Goal: Information Seeking & Learning: Find contact information

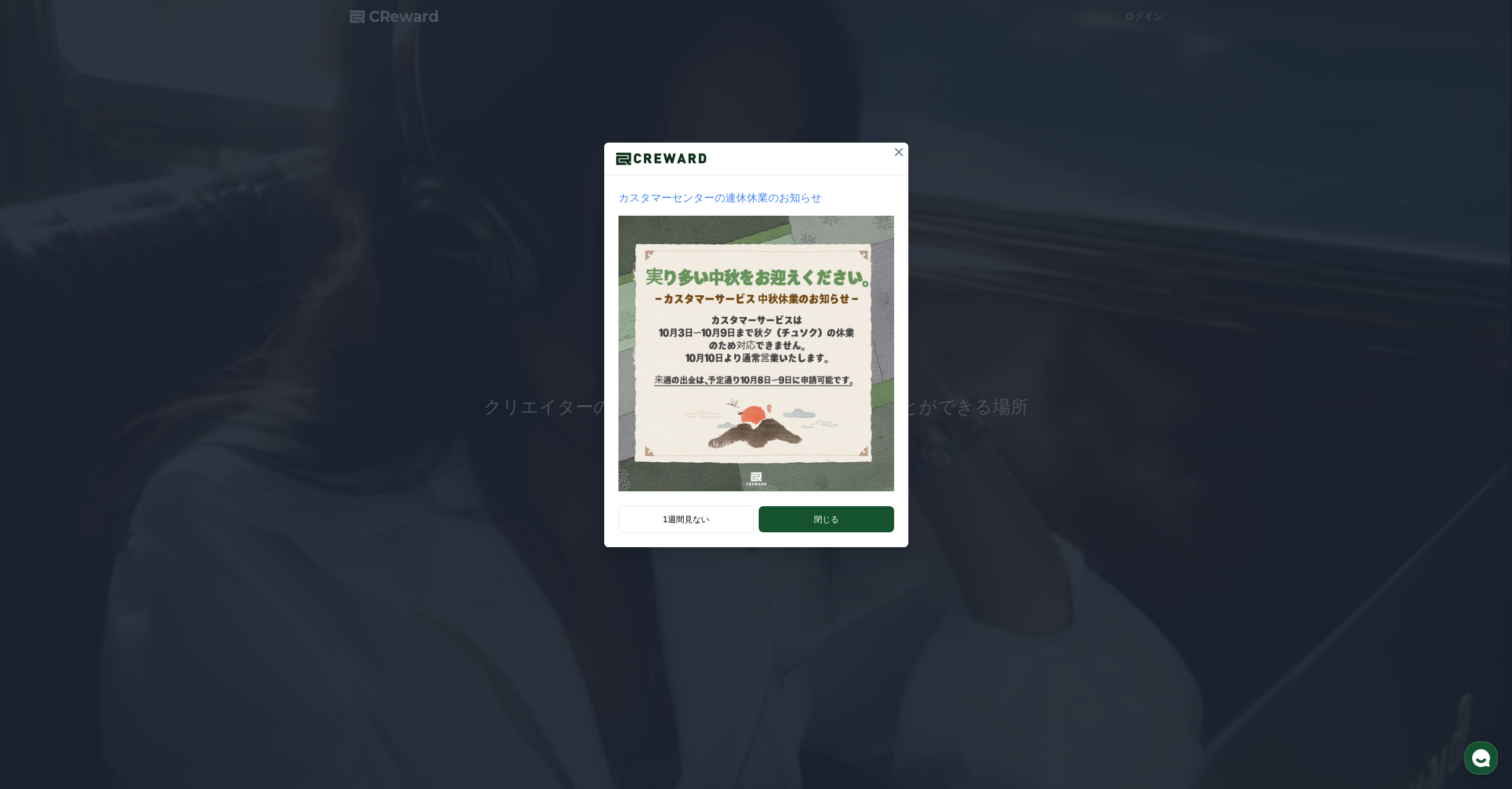
click at [832, 533] on div "1週間見ない 閉じる" at bounding box center [756, 526] width 304 height 41
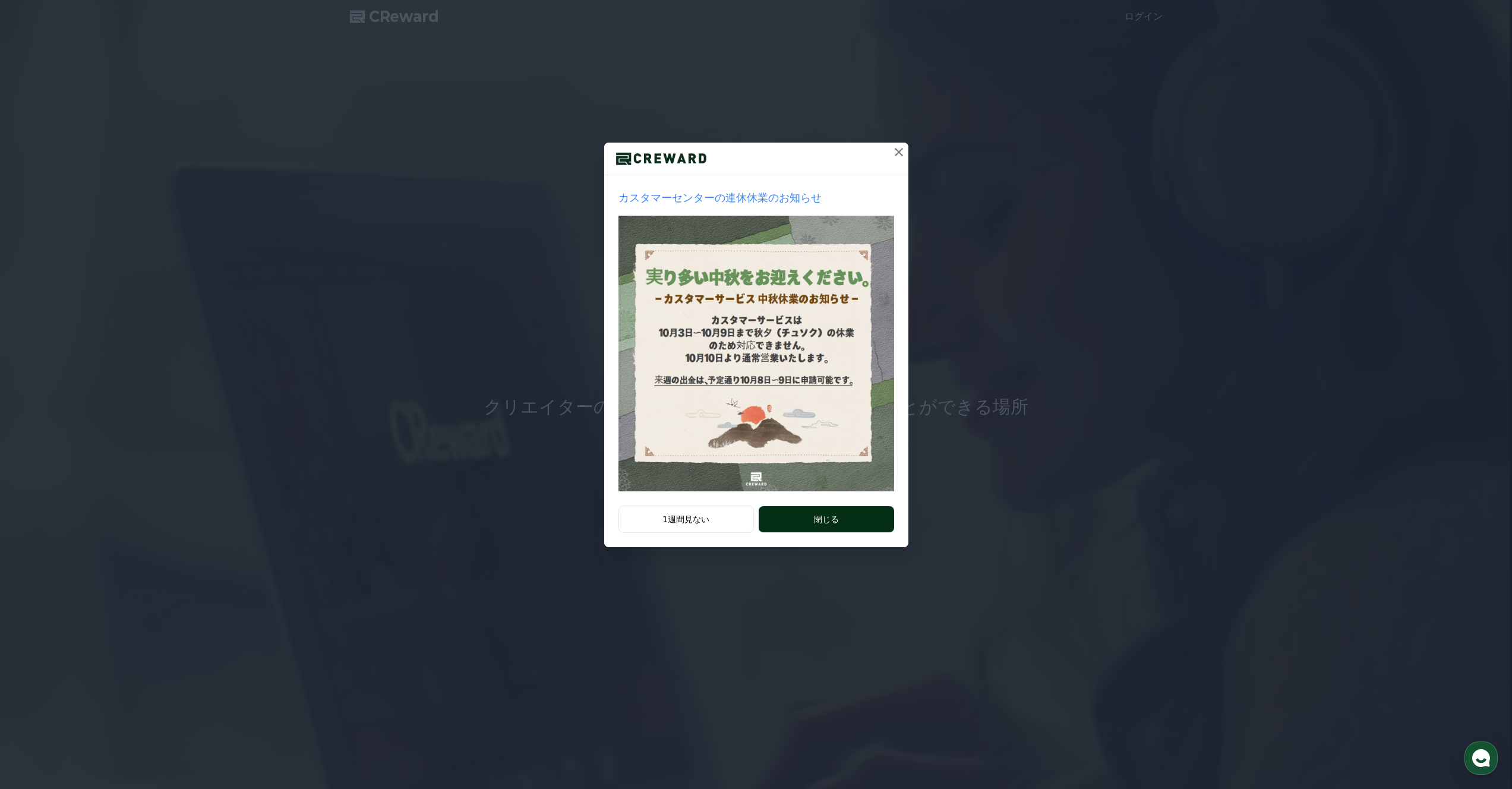
click at [848, 520] on button "閉じる" at bounding box center [826, 519] width 135 height 26
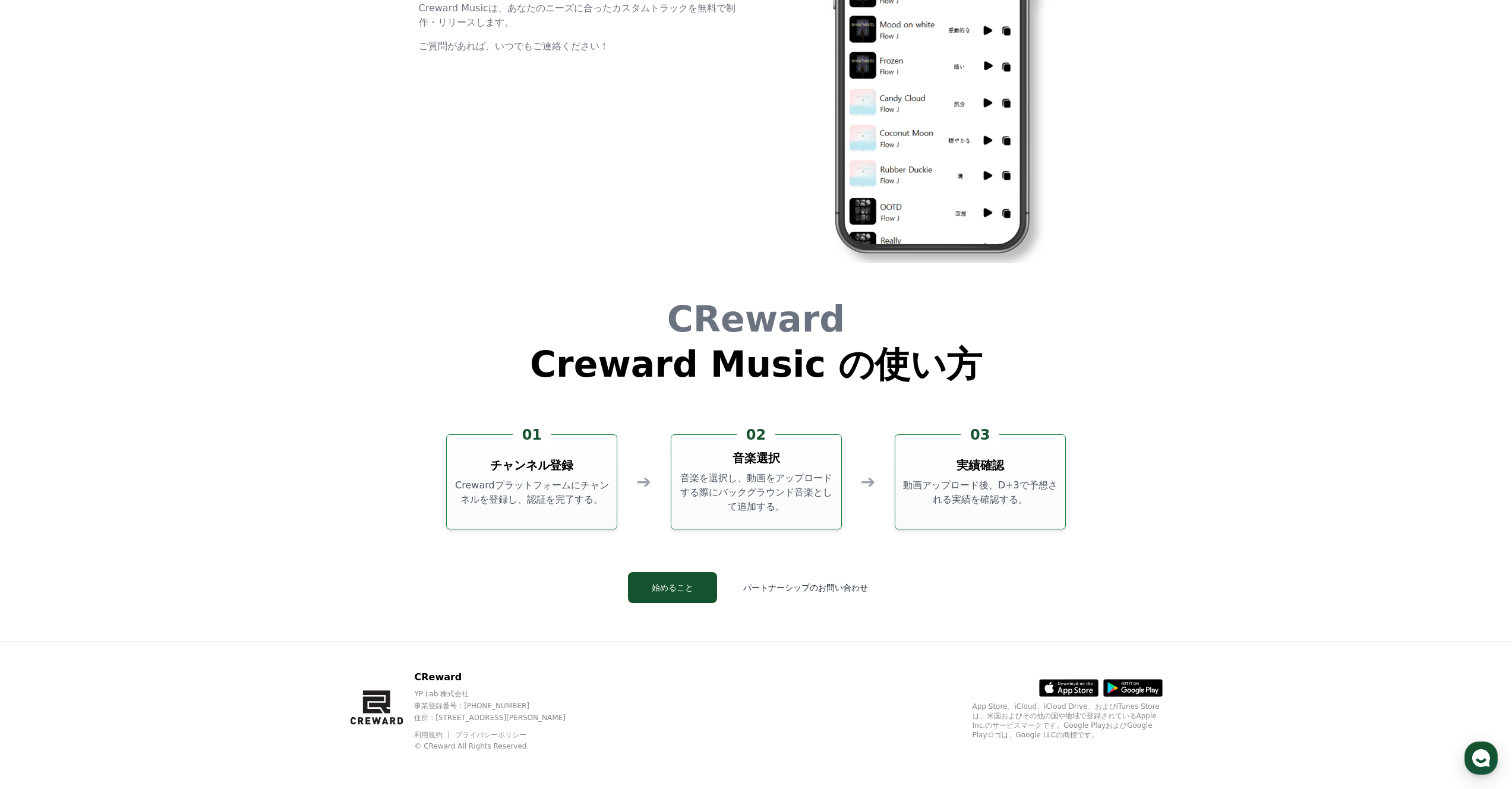
scroll to position [3215, 0]
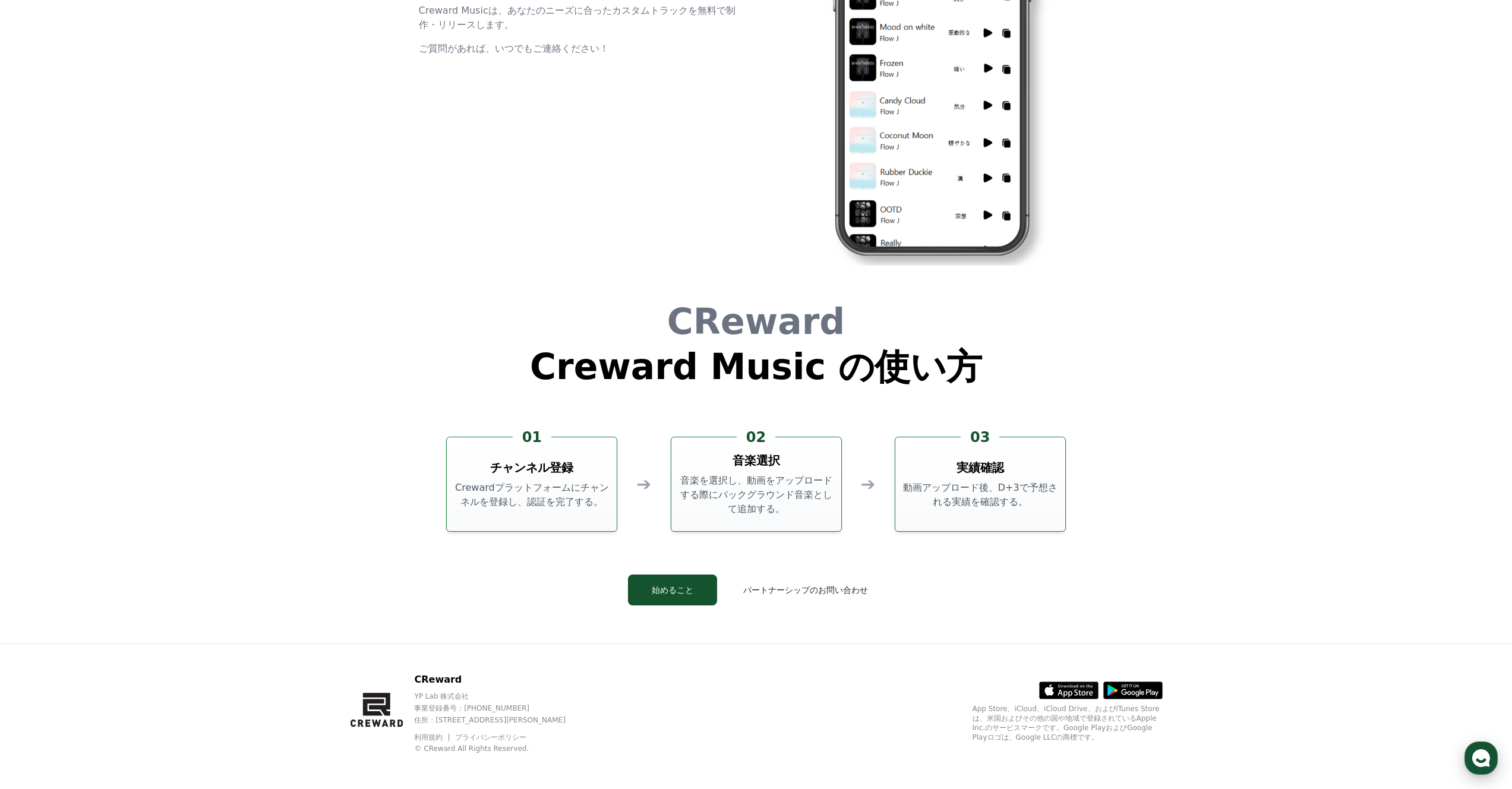
click at [1486, 750] on icon "button" at bounding box center [1481, 758] width 22 height 22
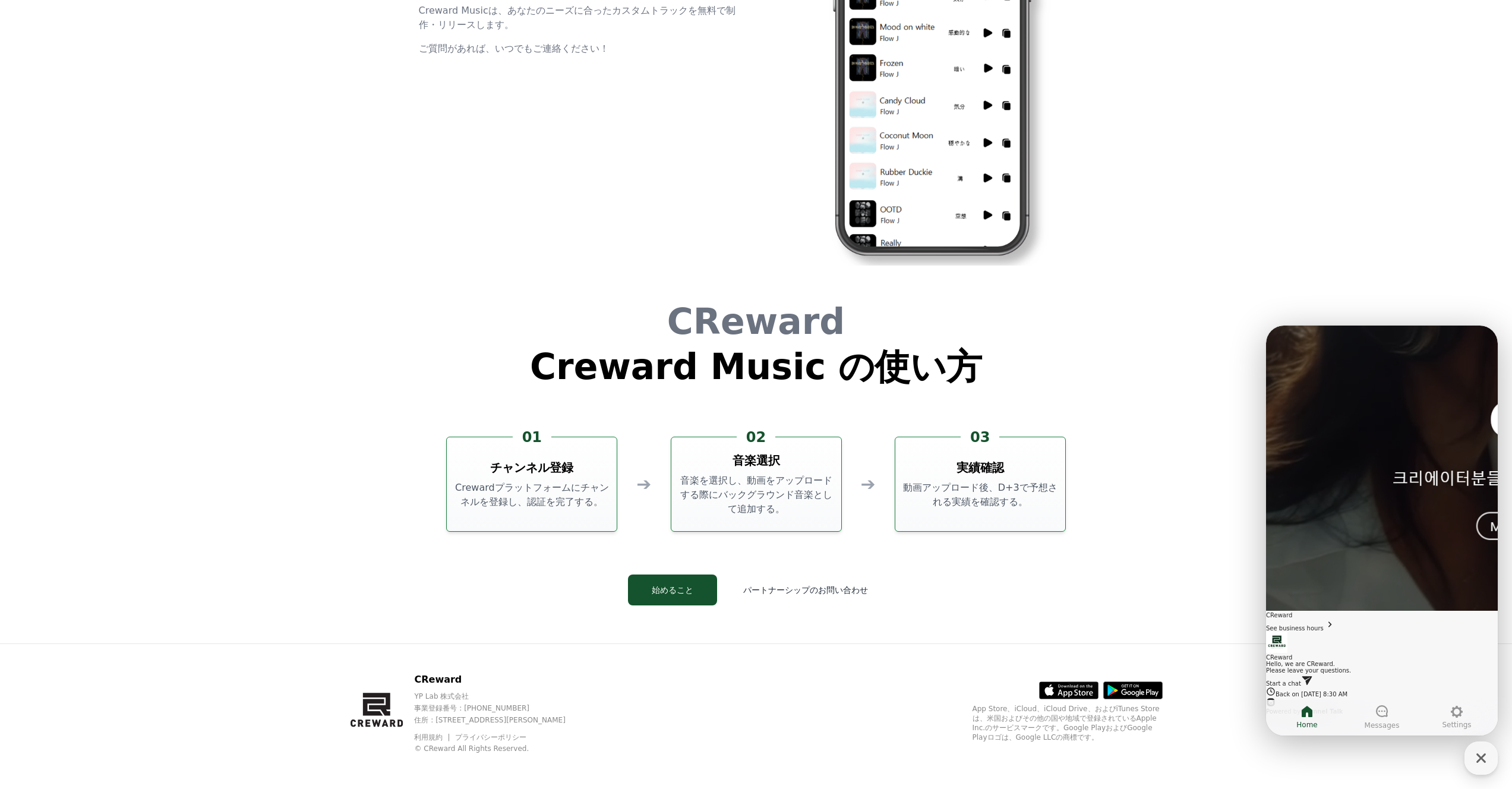
click at [1008, 519] on div "03 実績確認 動画アップロード後、D+3で予想される実績を確認する。" at bounding box center [980, 484] width 171 height 95
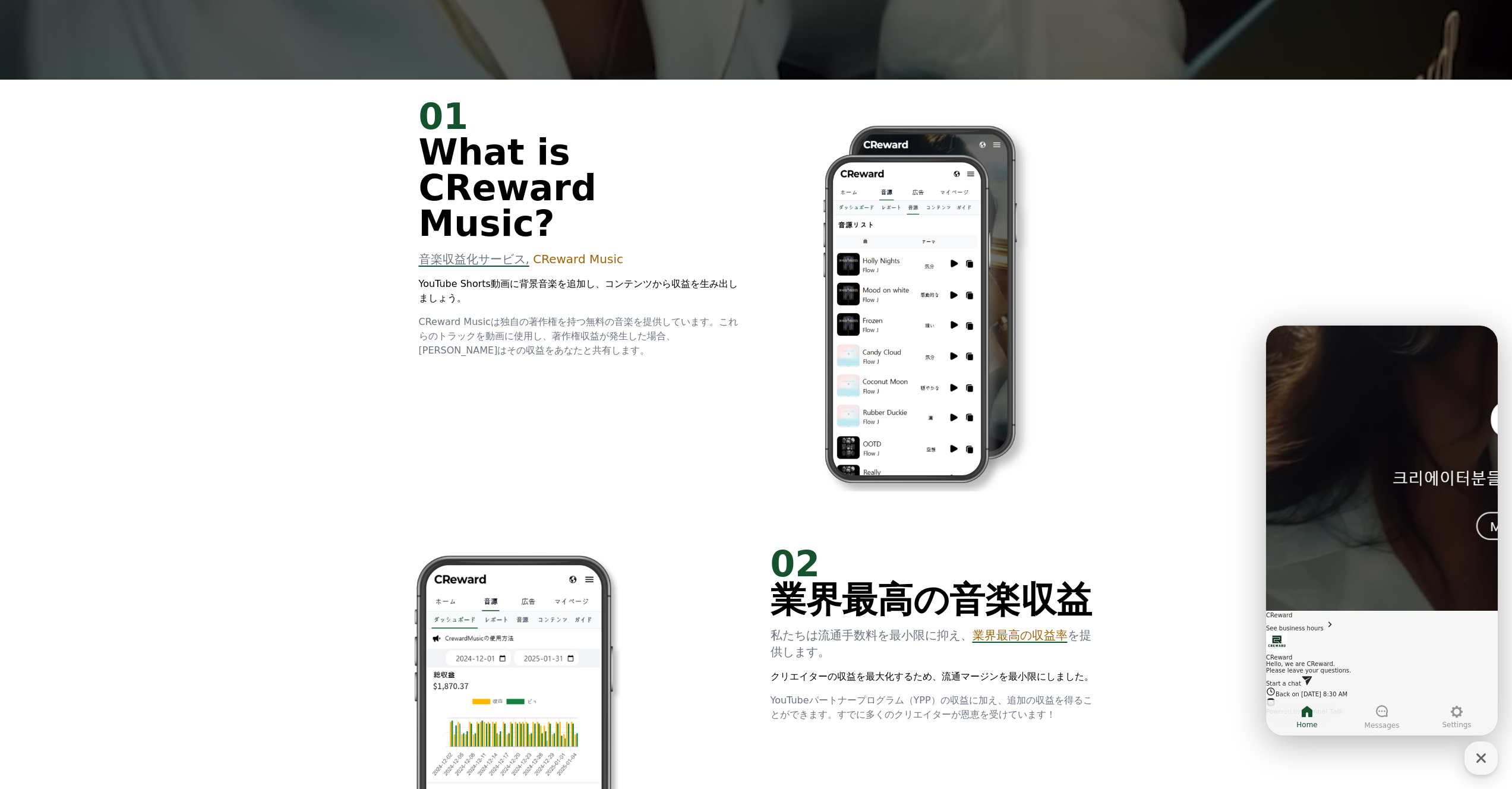
scroll to position [0, 0]
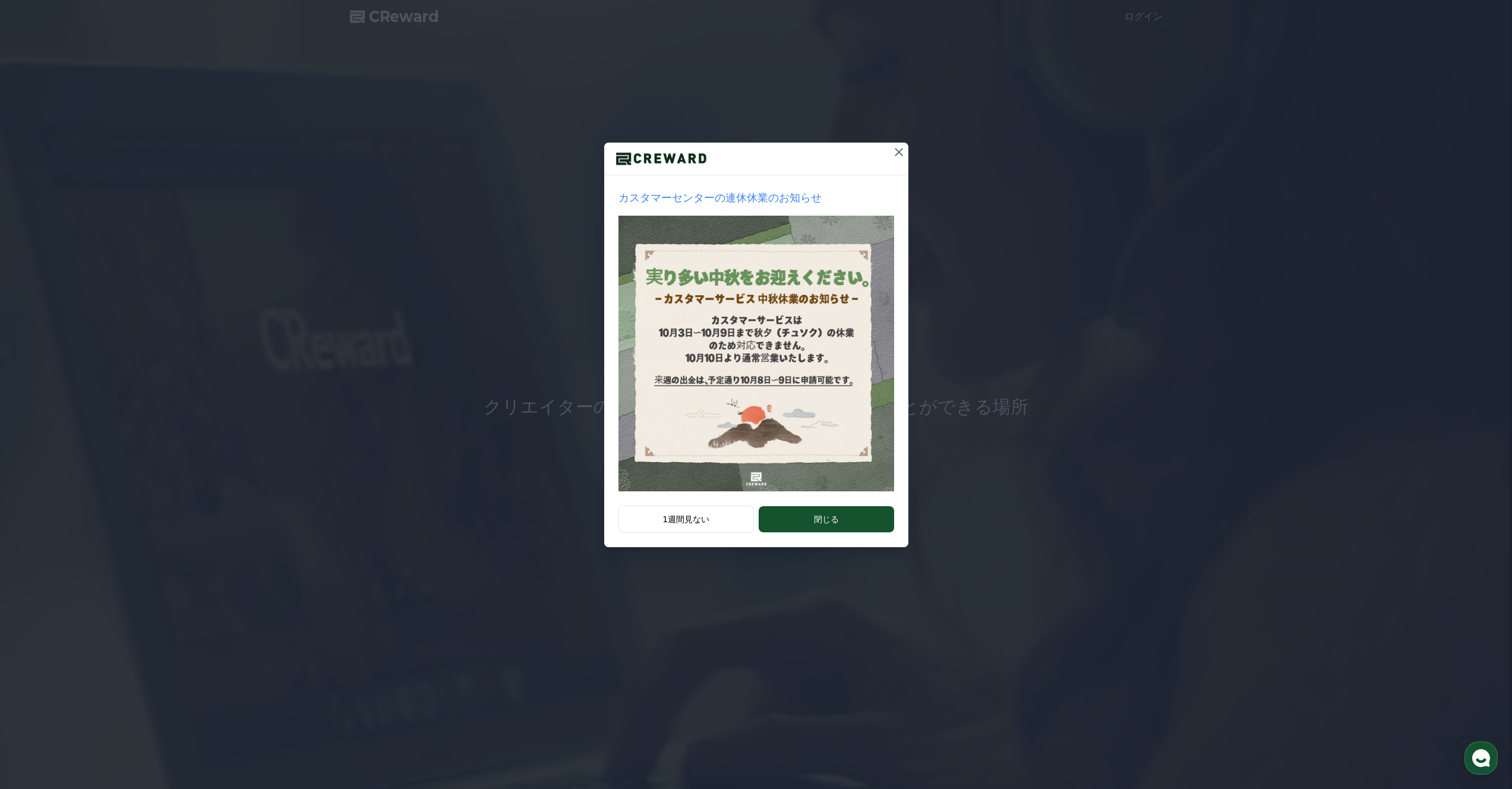
click at [697, 197] on p "カスタマーセンターの連休休業のお知らせ" at bounding box center [756, 198] width 276 height 17
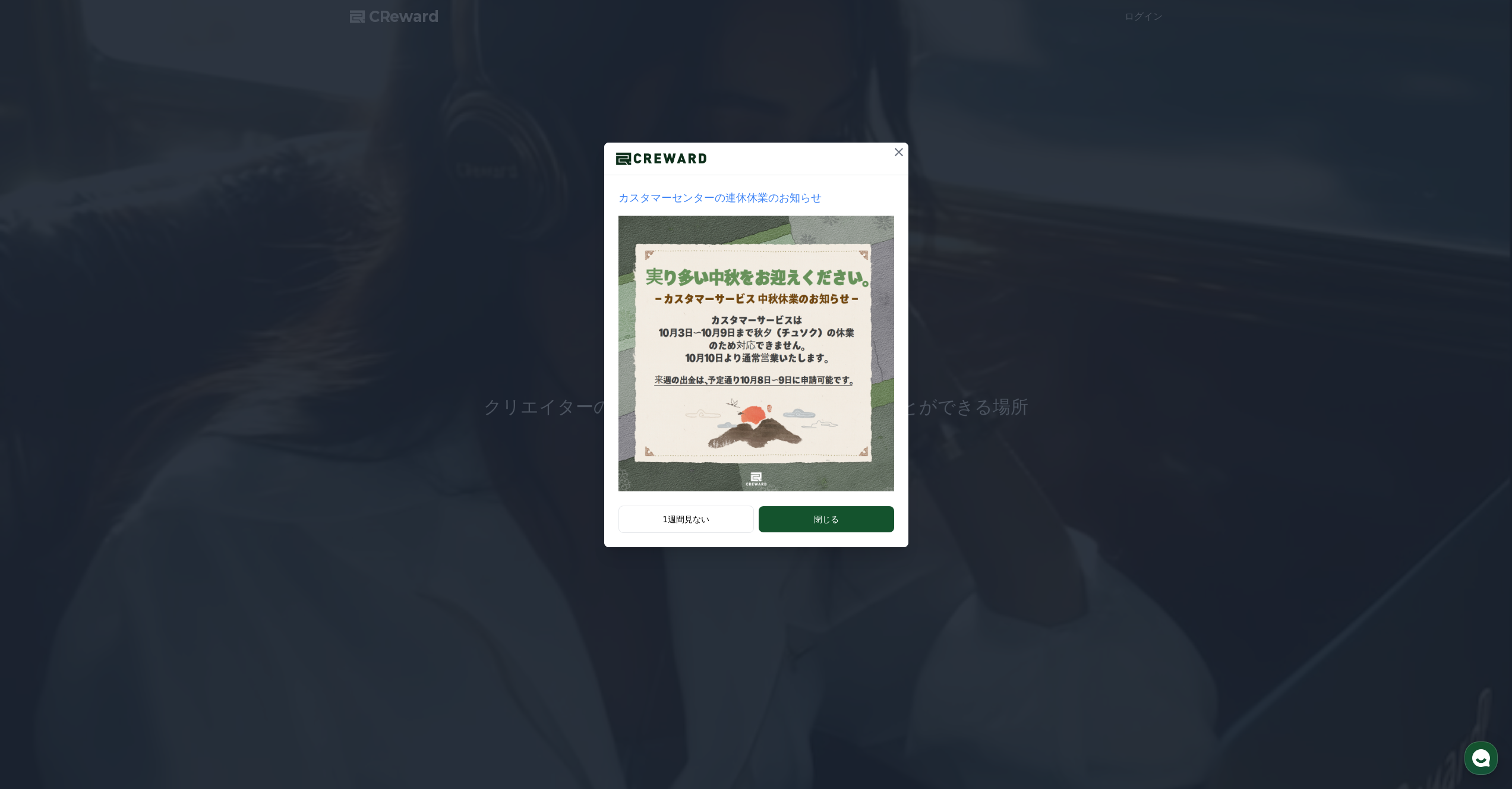
click at [752, 195] on p "カスタマーセンターの連休休業のお知らせ" at bounding box center [756, 198] width 276 height 17
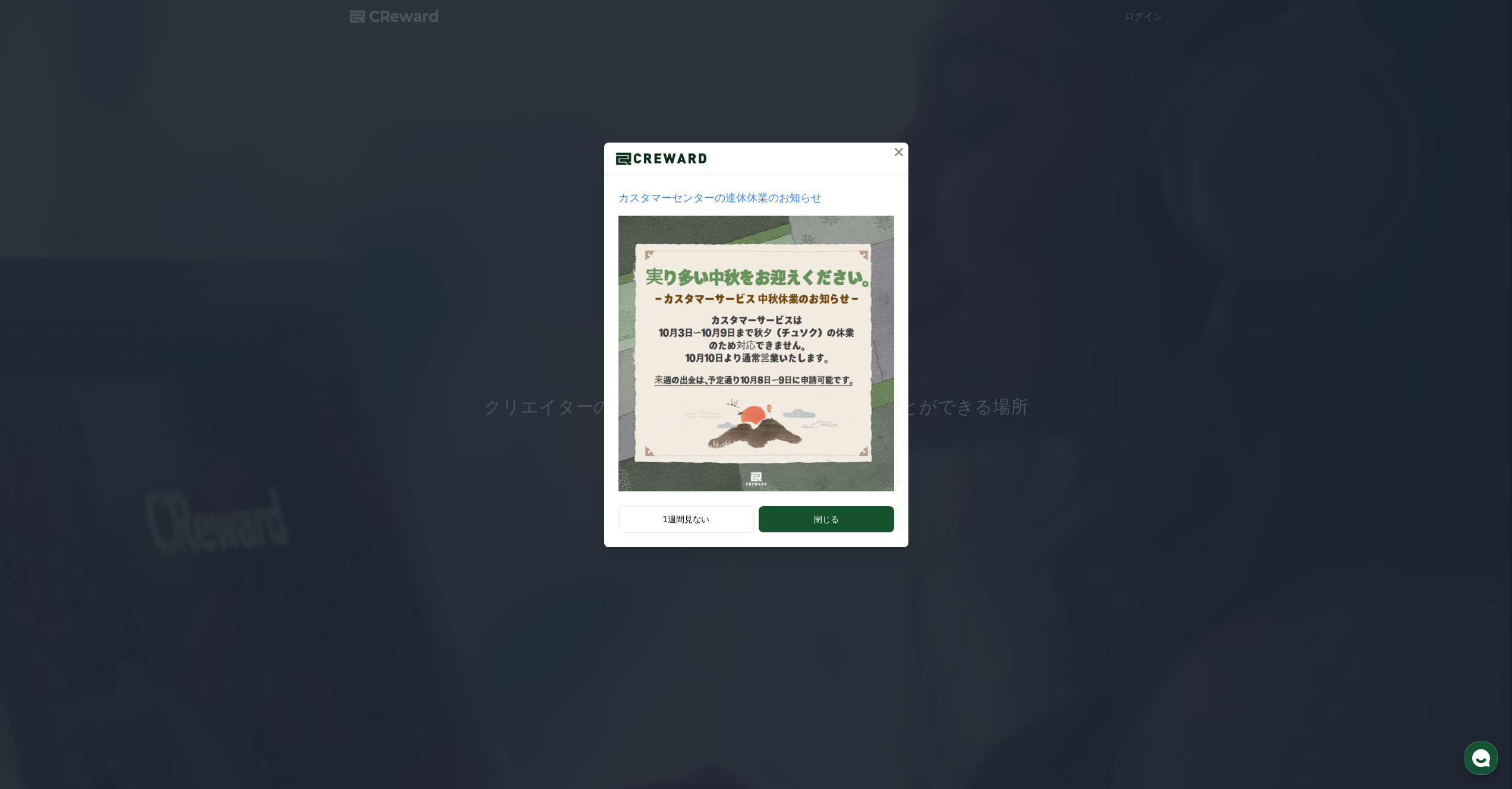
click at [897, 148] on icon at bounding box center [899, 152] width 14 height 14
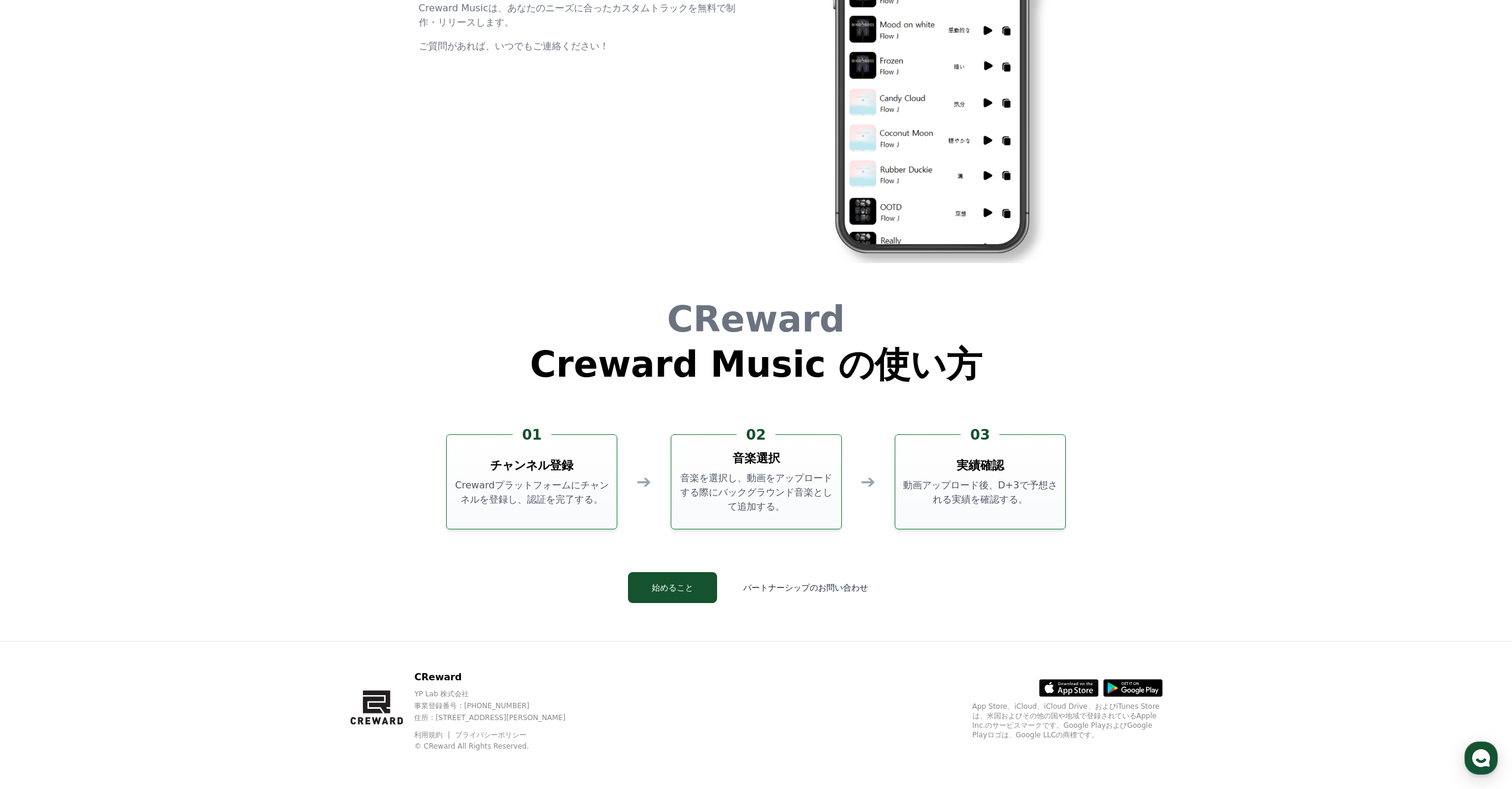
scroll to position [3214, 0]
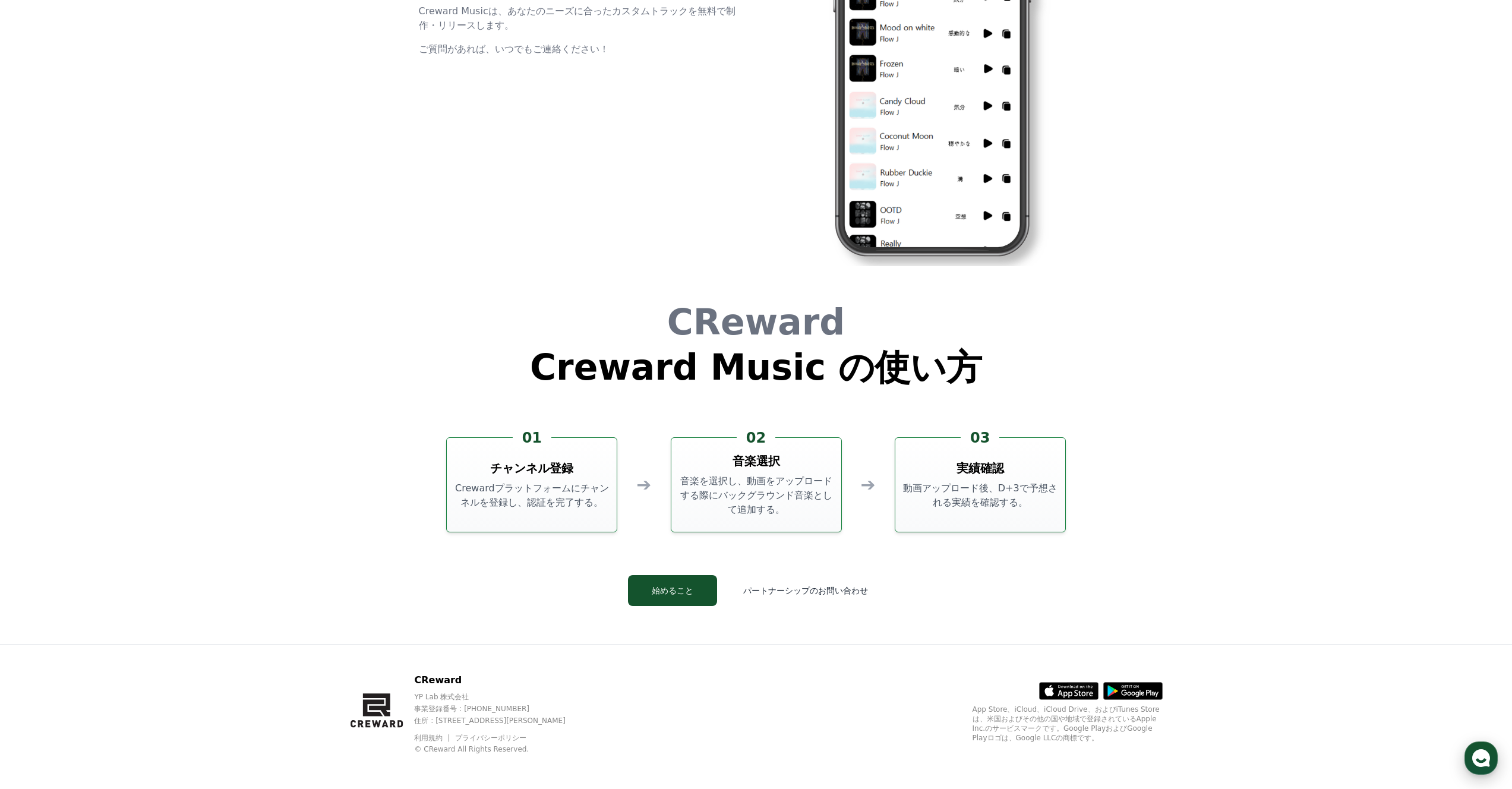
click at [1475, 751] on icon "button" at bounding box center [1481, 758] width 22 height 22
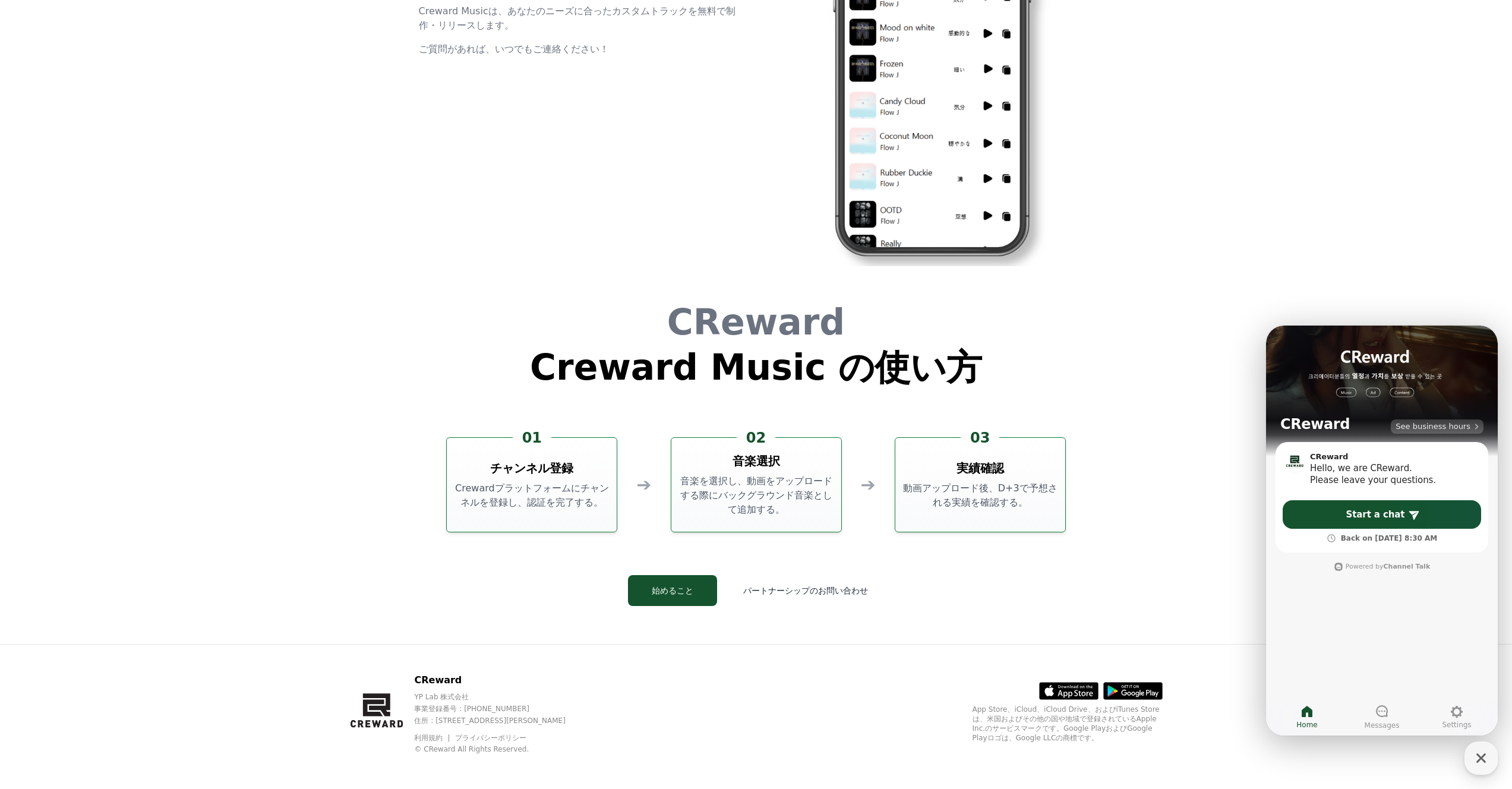
click at [1436, 431] on span "See business hours" at bounding box center [1432, 427] width 75 height 11
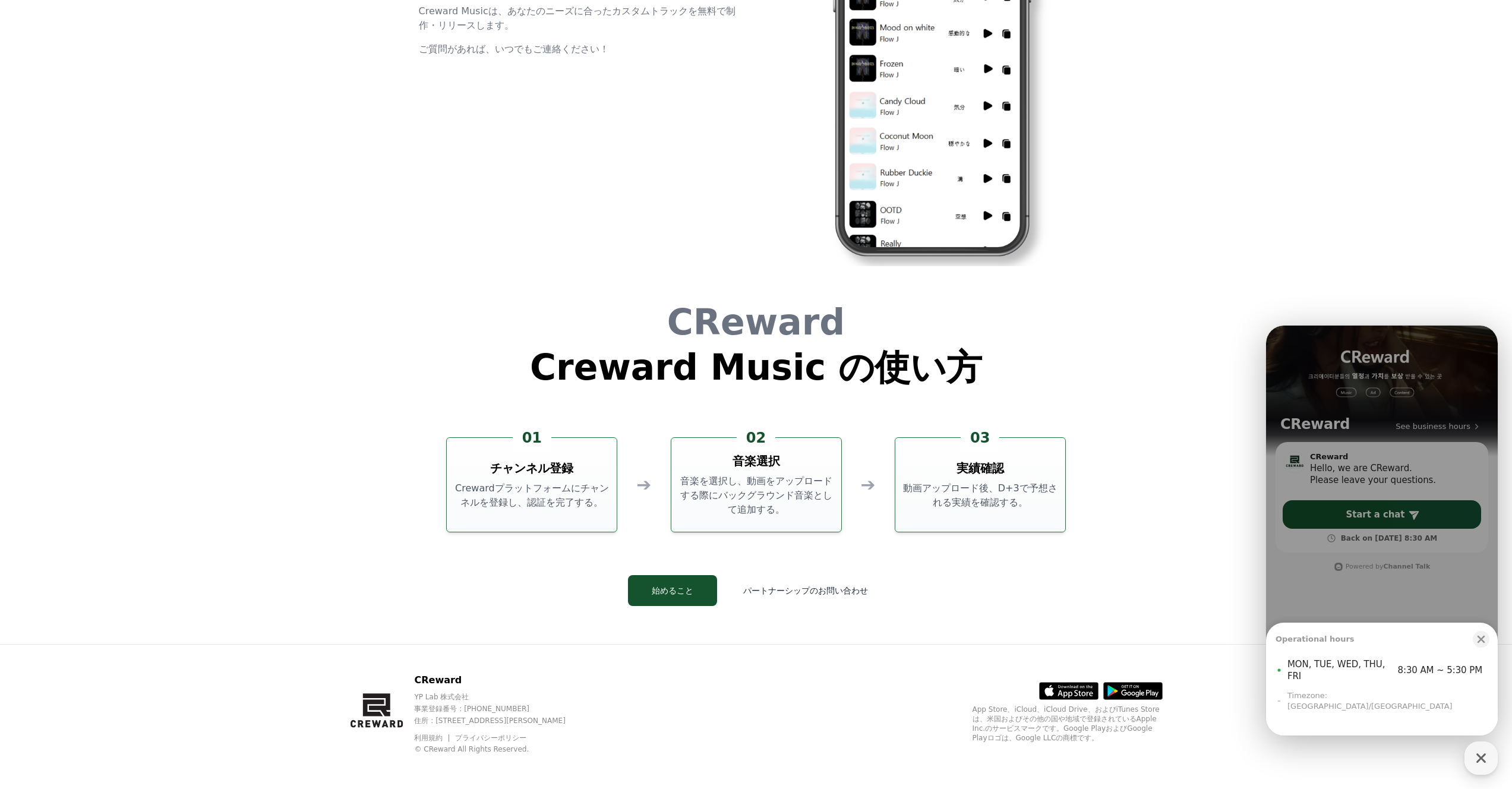
click at [1322, 435] on div "Operational hours Close bottom sheet modal MON, TUE, WED, THU, FRI 8:30 AM ~ 5:…" at bounding box center [1382, 530] width 232 height 410
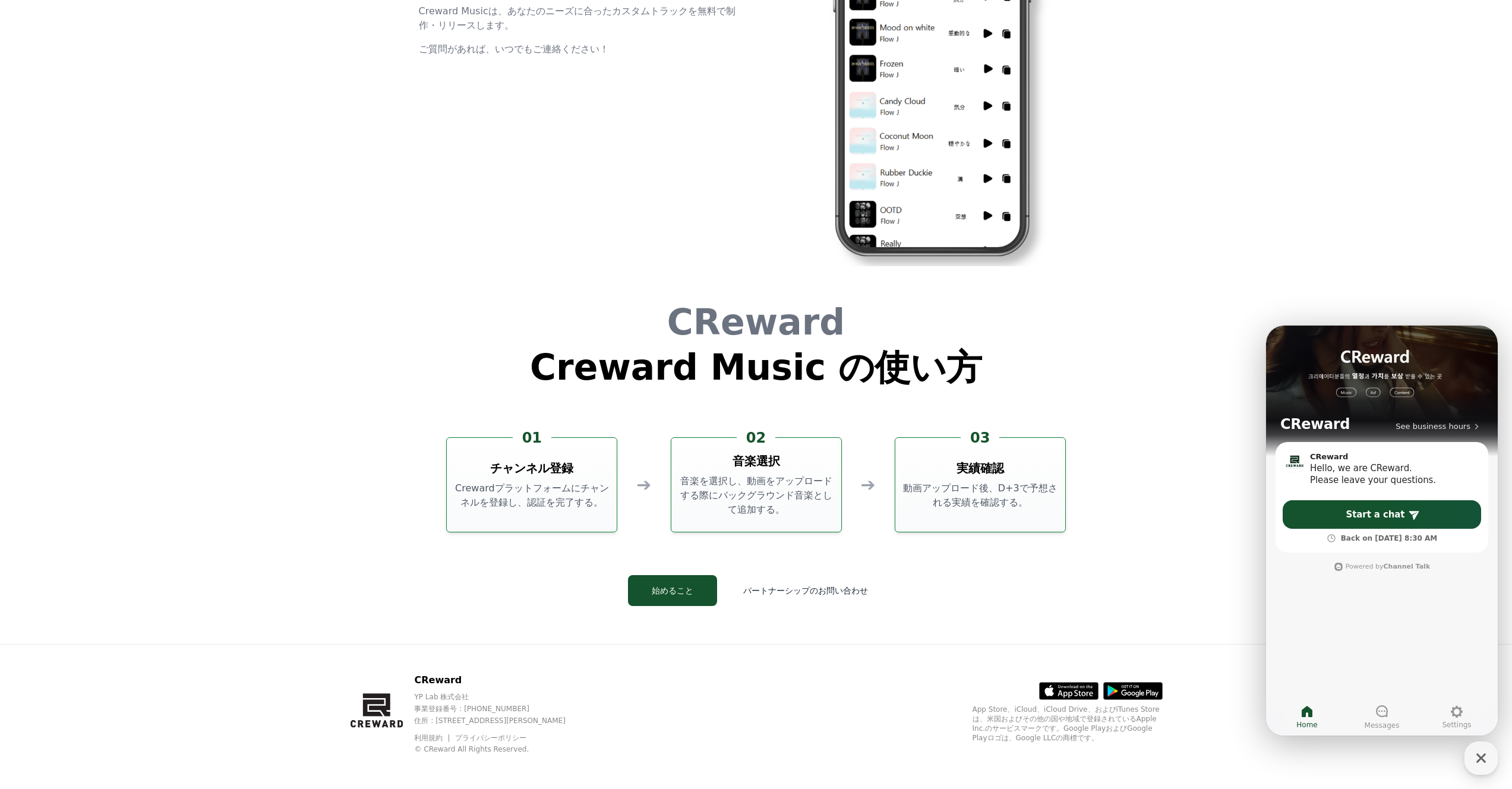
click at [1321, 422] on h1 "CReward" at bounding box center [1314, 423] width 69 height 19
drag, startPoint x: 885, startPoint y: 591, endPoint x: 867, endPoint y: 644, distance: 56.0
click at [891, 610] on div "CReward Creward Music の使い方 01 チャンネル登録 Crewardプラットフォームにチャンネルを登録し、認証を完了する。 ➔ 02 音…" at bounding box center [756, 464] width 713 height 359
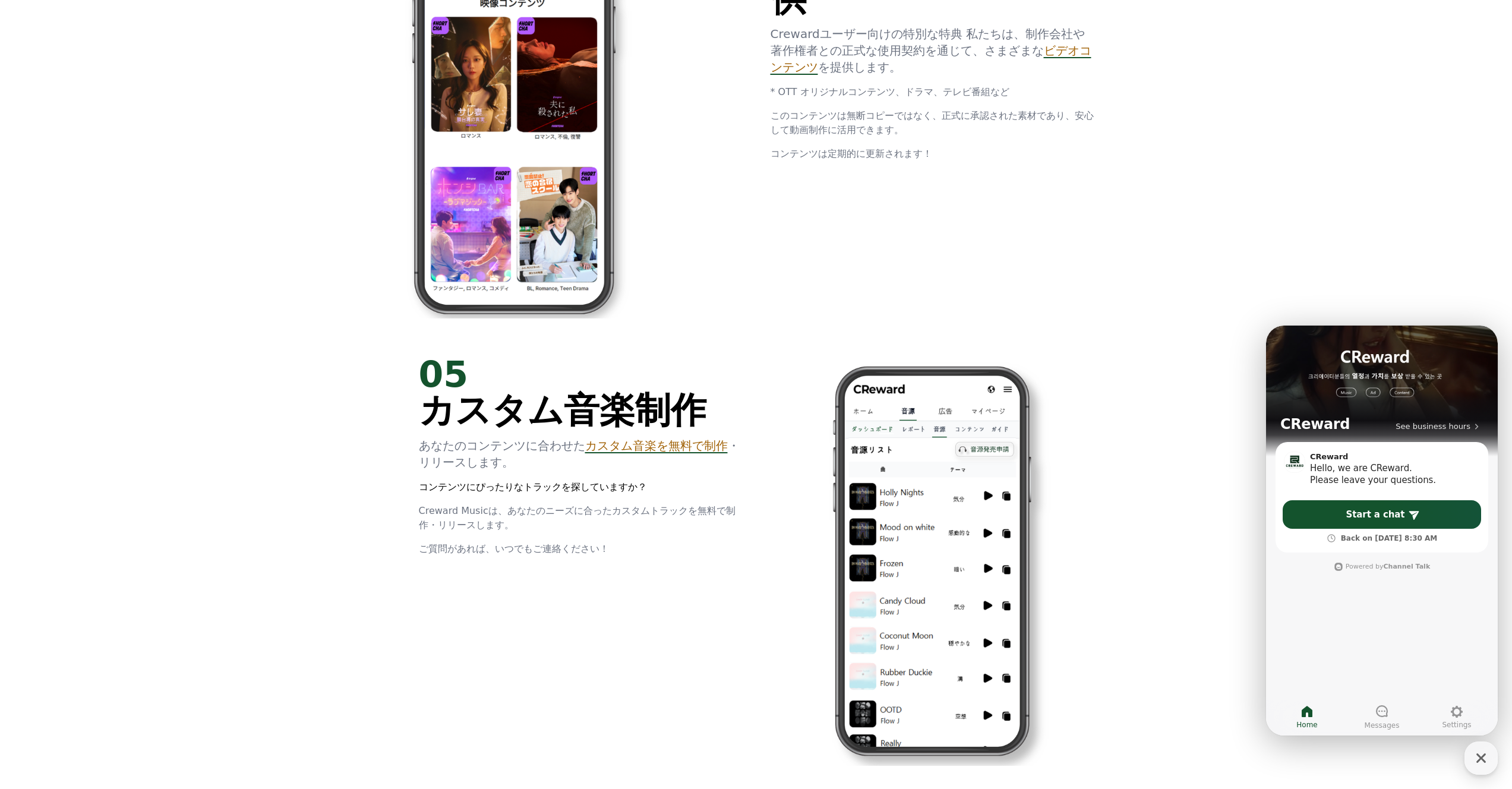
scroll to position [2792, 0]
